Goal: Information Seeking & Learning: Learn about a topic

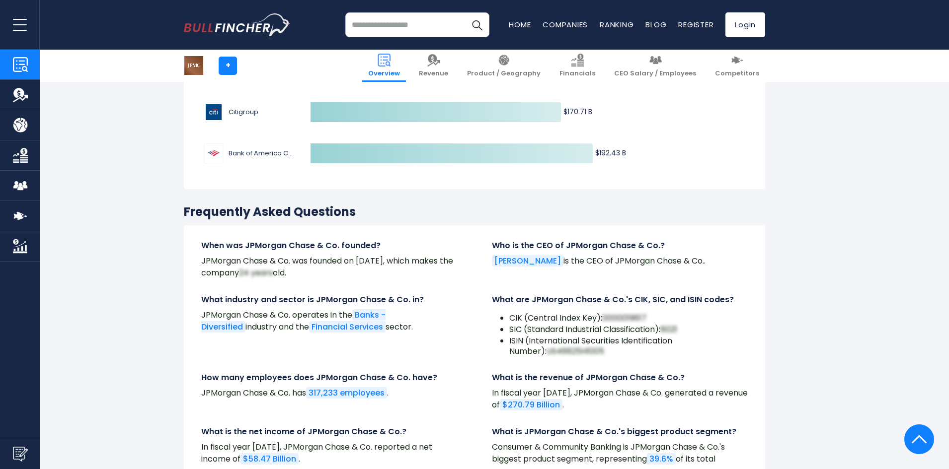
scroll to position [3030, 0]
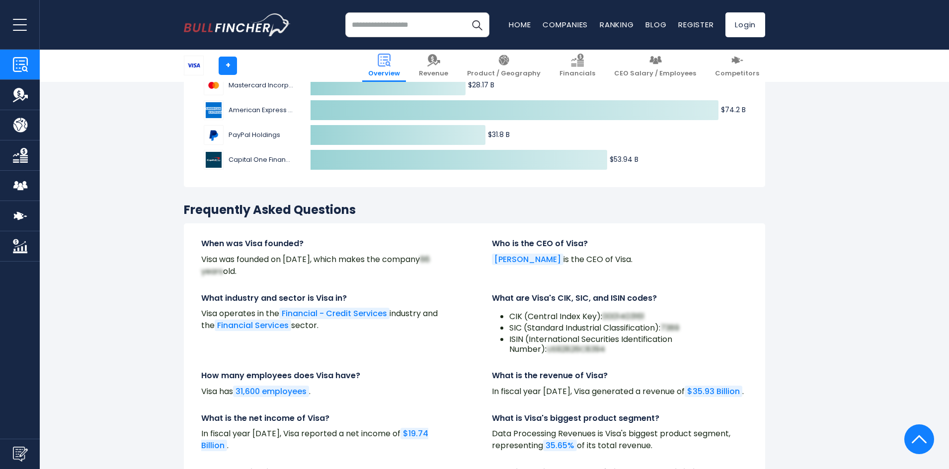
scroll to position [3328, 0]
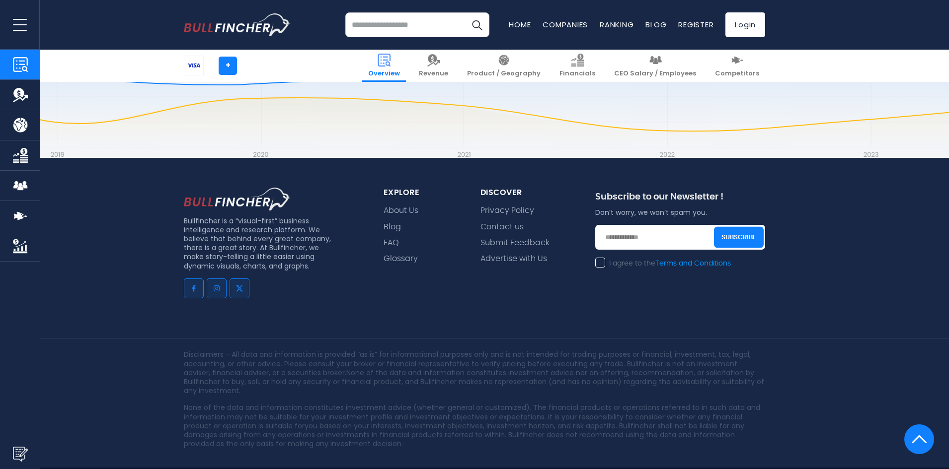
drag, startPoint x: 136, startPoint y: 169, endPoint x: 118, endPoint y: 332, distance: 163.9
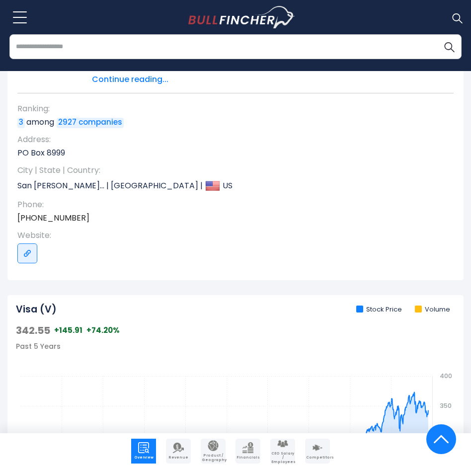
scroll to position [0, 0]
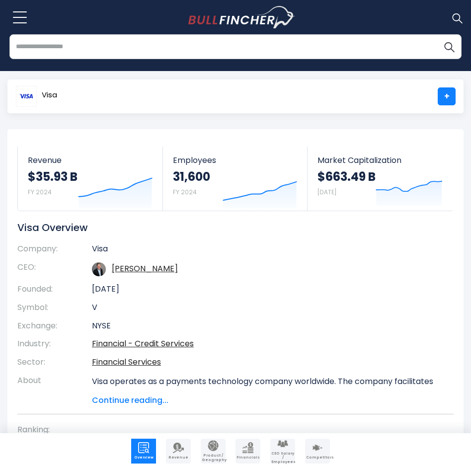
click at [169, 397] on span "Continue reading..." at bounding box center [265, 400] width 347 height 12
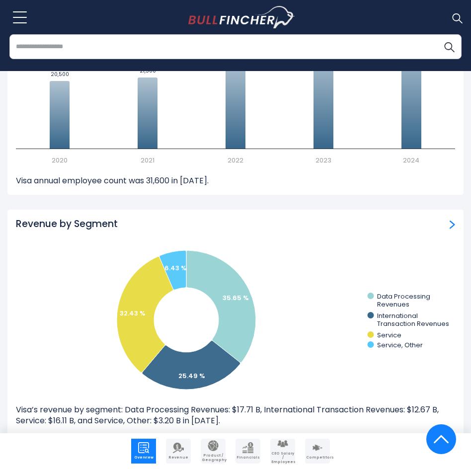
scroll to position [1590, 0]
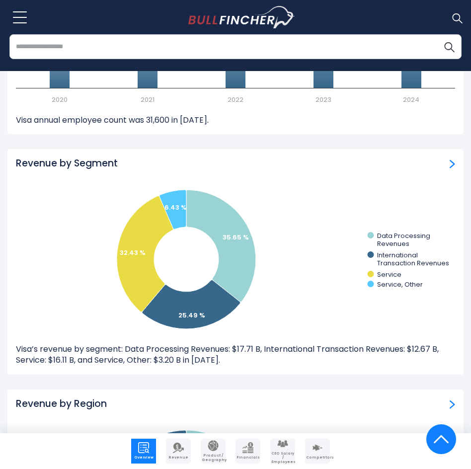
click at [450, 165] on img "Revenue by Segment" at bounding box center [452, 163] width 5 height 9
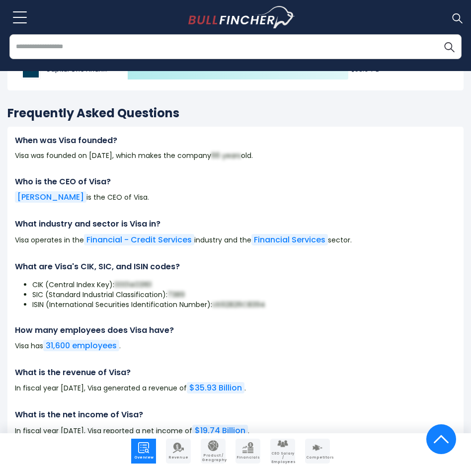
scroll to position [7253, 0]
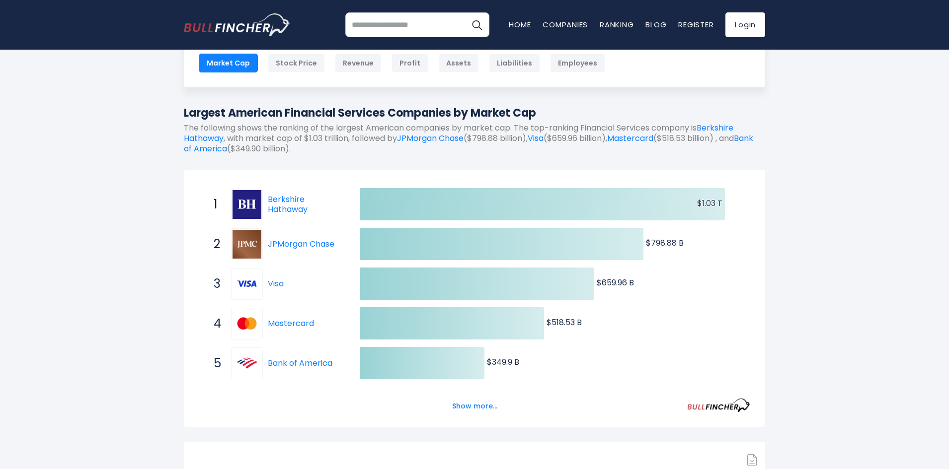
scroll to position [50, 0]
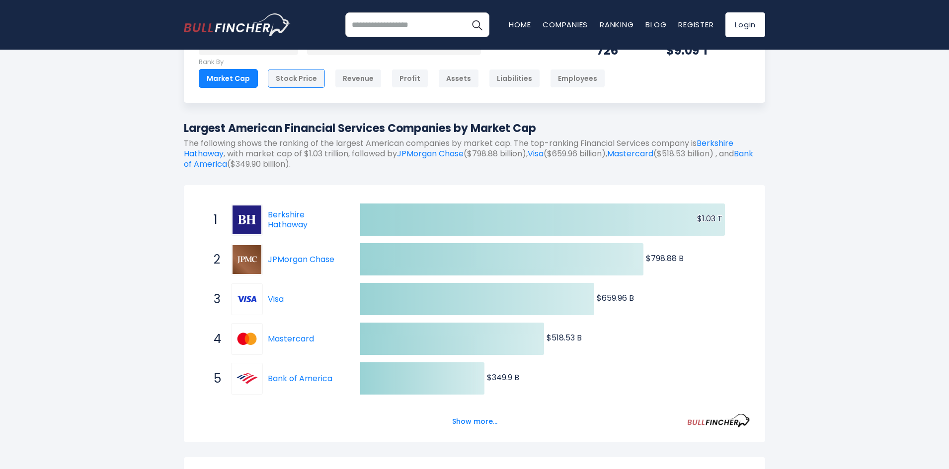
click at [295, 77] on div "Stock Price" at bounding box center [296, 78] width 57 height 19
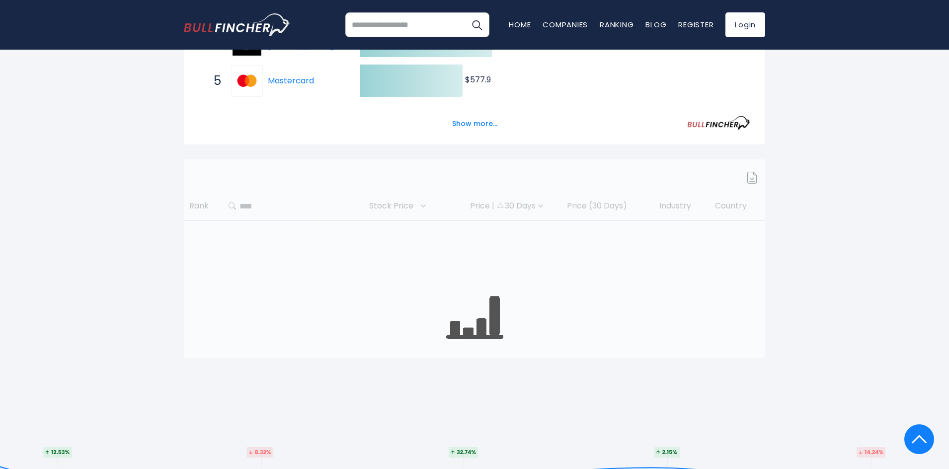
scroll to position [50, 0]
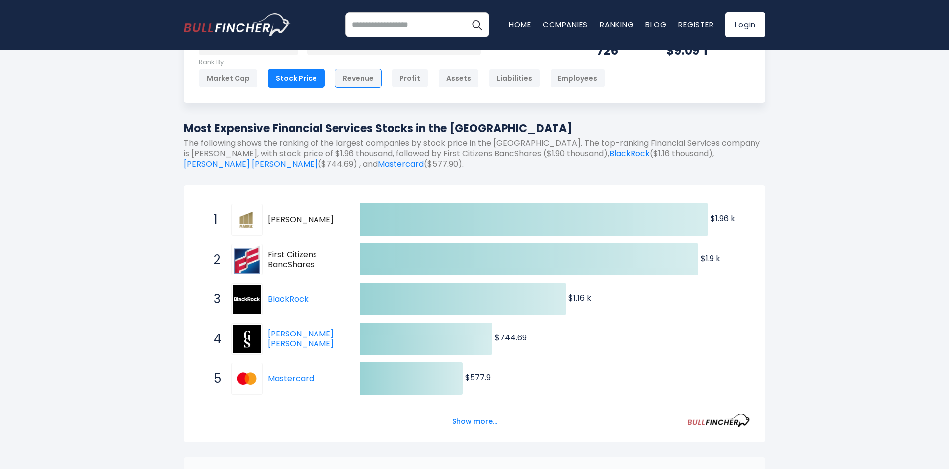
click at [348, 83] on div "Revenue" at bounding box center [358, 78] width 47 height 19
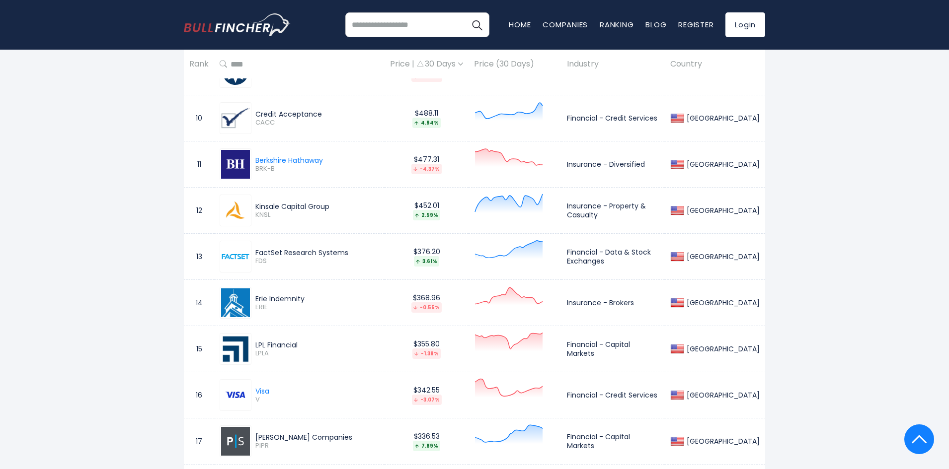
scroll to position [894, 0]
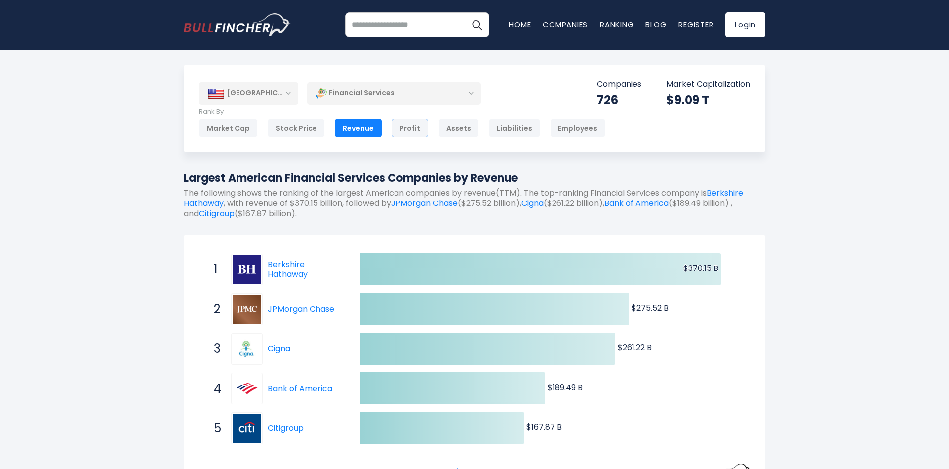
click at [410, 126] on div "Profit" at bounding box center [409, 128] width 37 height 19
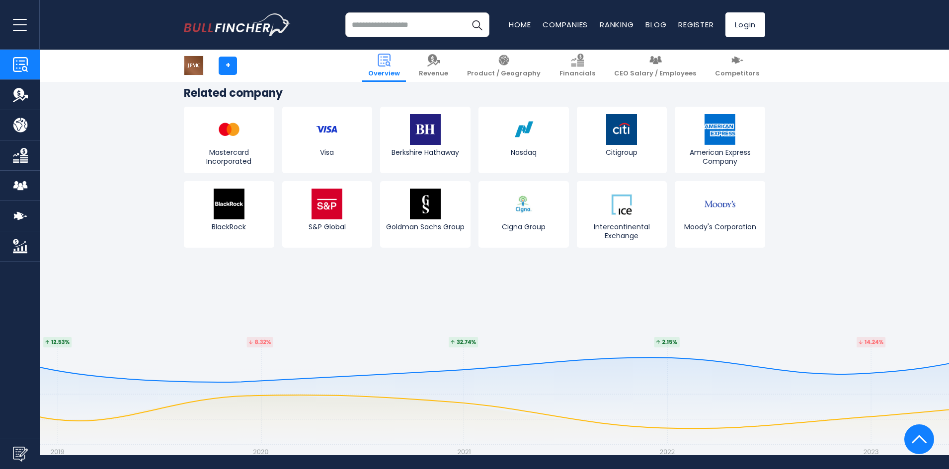
scroll to position [3726, 0]
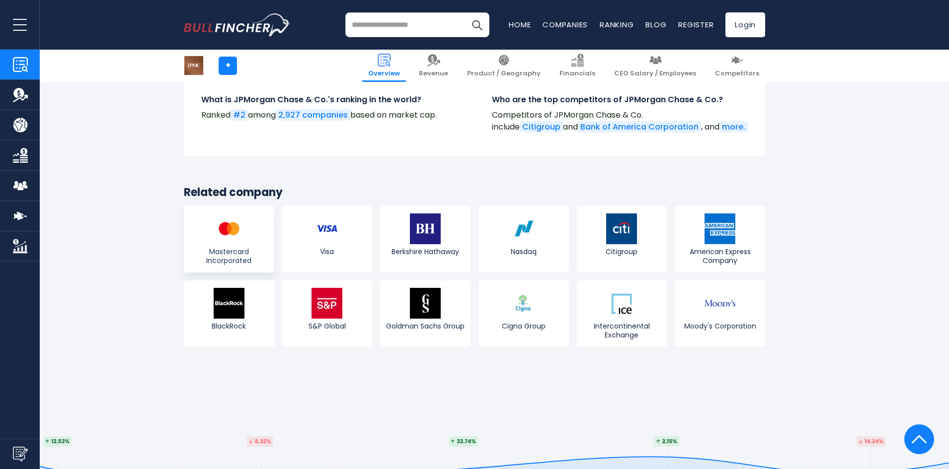
click at [241, 231] on img at bounding box center [229, 229] width 31 height 31
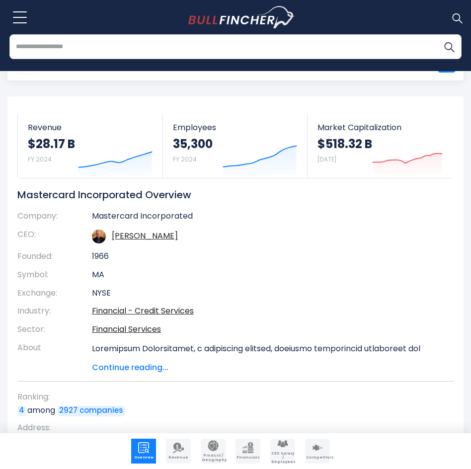
scroll to position [50, 0]
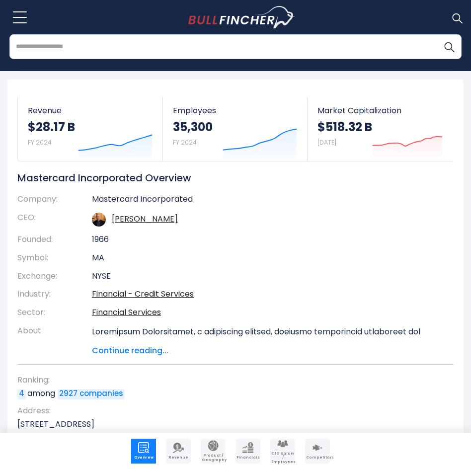
click at [152, 352] on span "Continue reading..." at bounding box center [265, 351] width 347 height 12
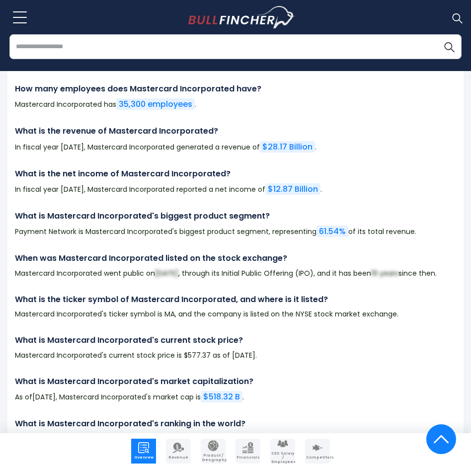
scroll to position [7352, 0]
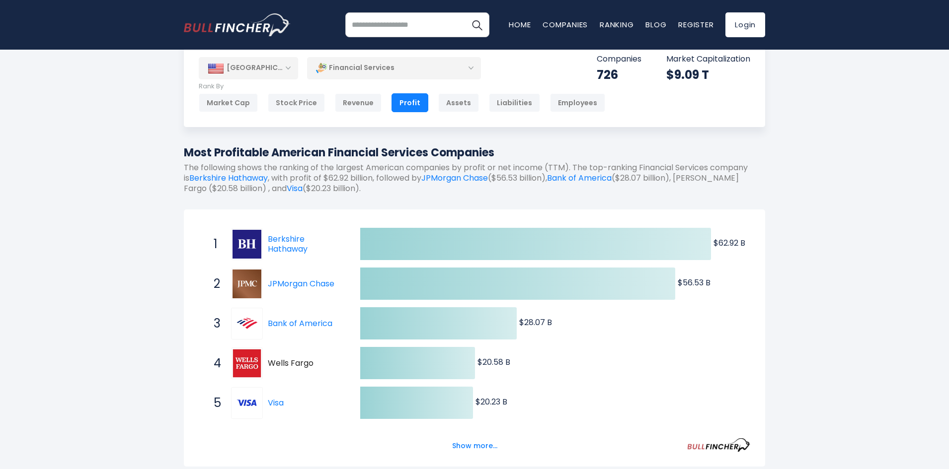
scroll to position [50, 0]
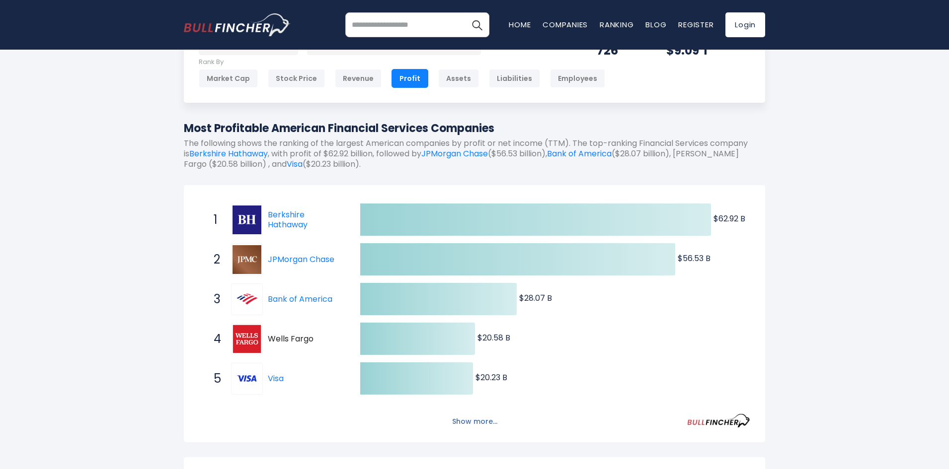
click at [462, 420] on button "Show more..." at bounding box center [474, 422] width 57 height 16
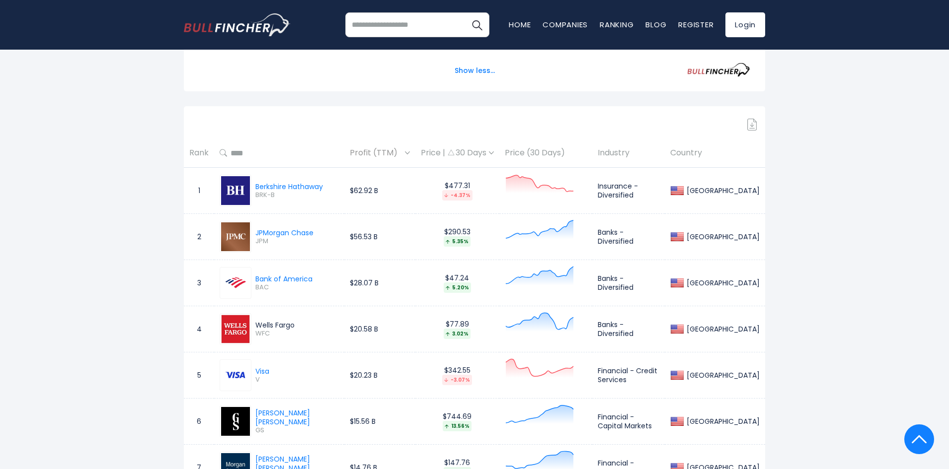
scroll to position [646, 0]
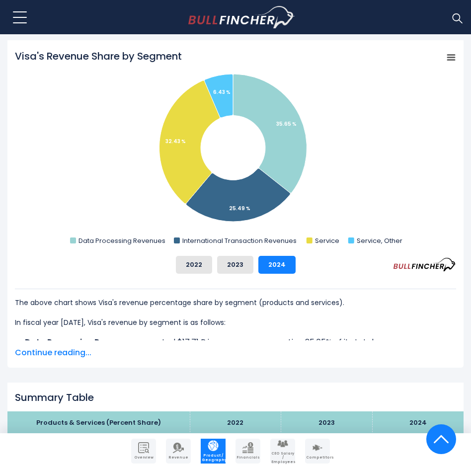
scroll to position [298, 0]
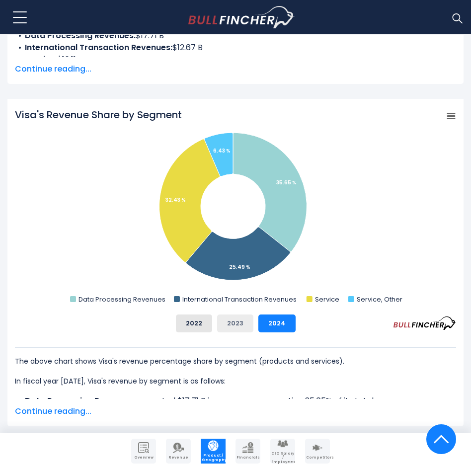
click at [238, 318] on button "2023" at bounding box center [235, 323] width 36 height 18
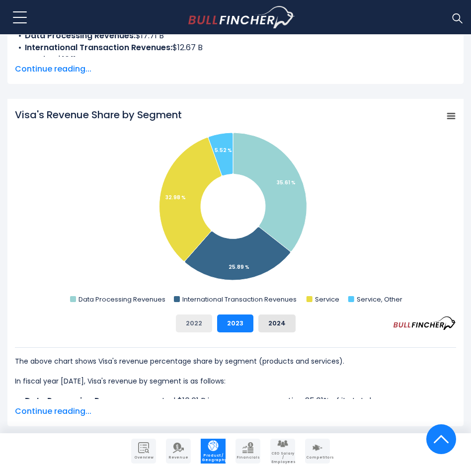
click at [192, 324] on button "2022" at bounding box center [194, 323] width 36 height 18
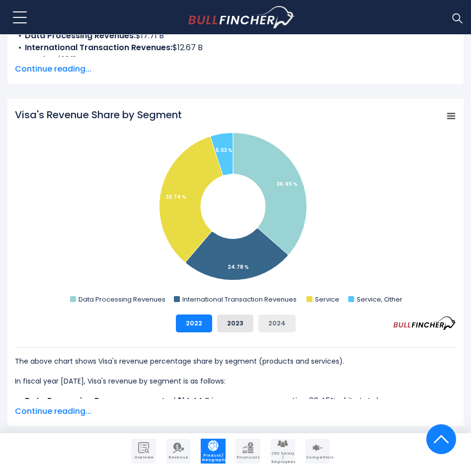
click at [264, 325] on button "2024" at bounding box center [276, 323] width 37 height 18
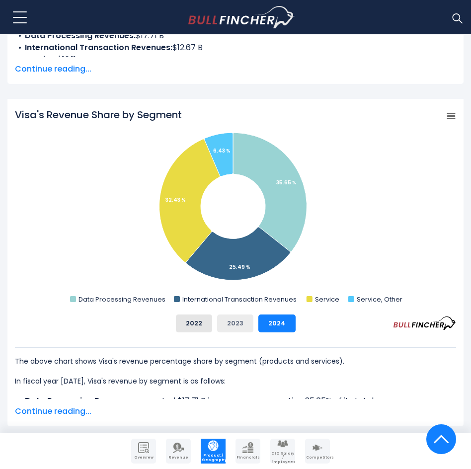
click at [240, 326] on button "2023" at bounding box center [235, 323] width 36 height 18
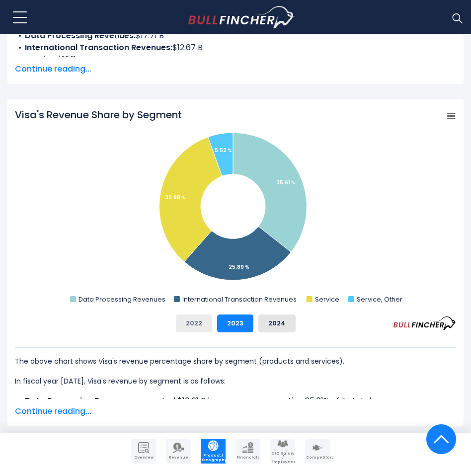
click at [212, 325] on button "2022" at bounding box center [194, 323] width 36 height 18
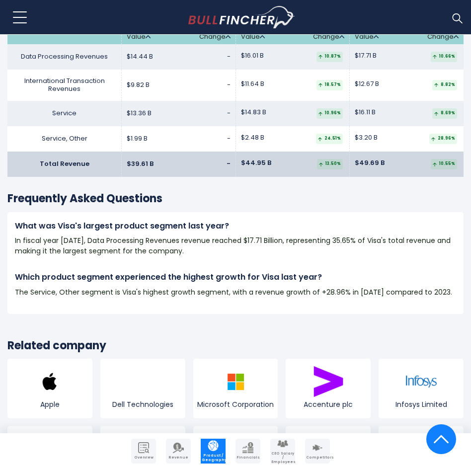
scroll to position [1689, 0]
